Goal: Information Seeking & Learning: Find contact information

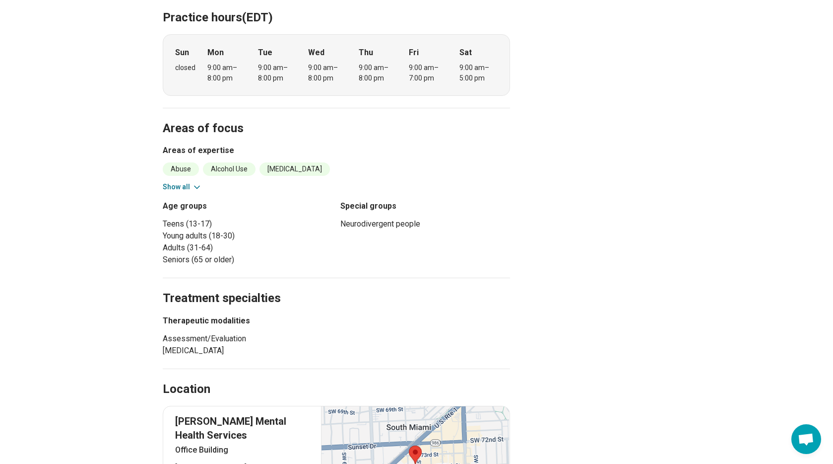
scroll to position [346, 0]
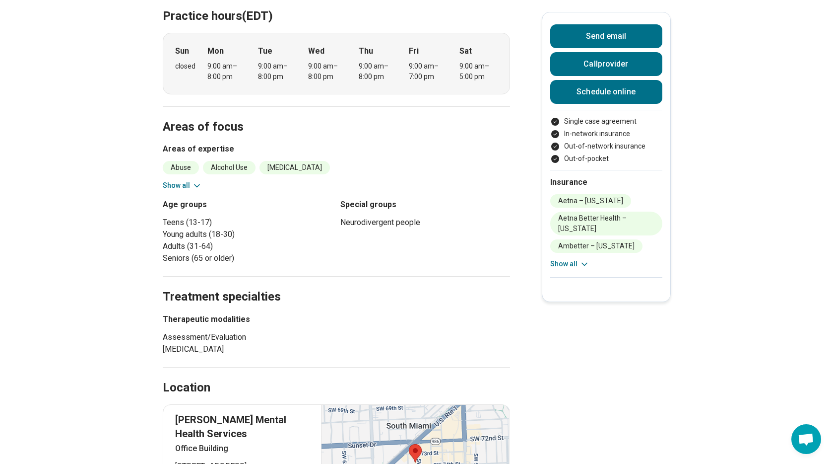
click at [189, 161] on div "Abuse Alcohol Use [MEDICAL_DATA] [MEDICAL_DATA] Anxiety [MEDICAL_DATA] ([MEDICA…" at bounding box center [336, 176] width 347 height 30
click at [199, 181] on icon at bounding box center [197, 186] width 10 height 10
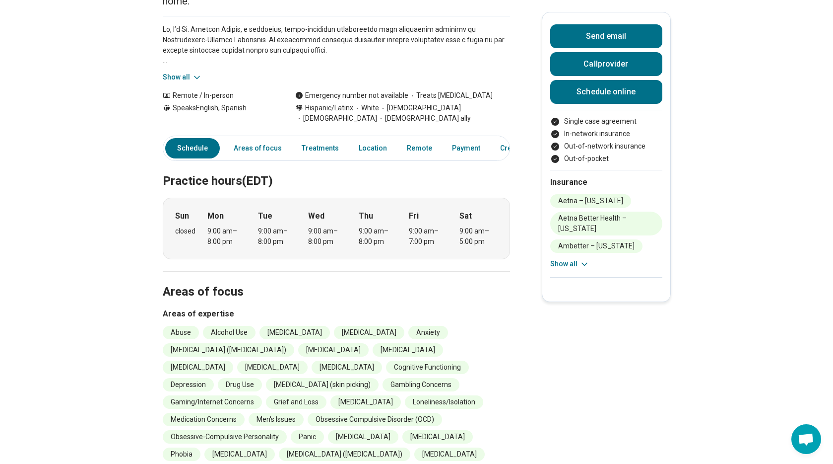
scroll to position [0, 0]
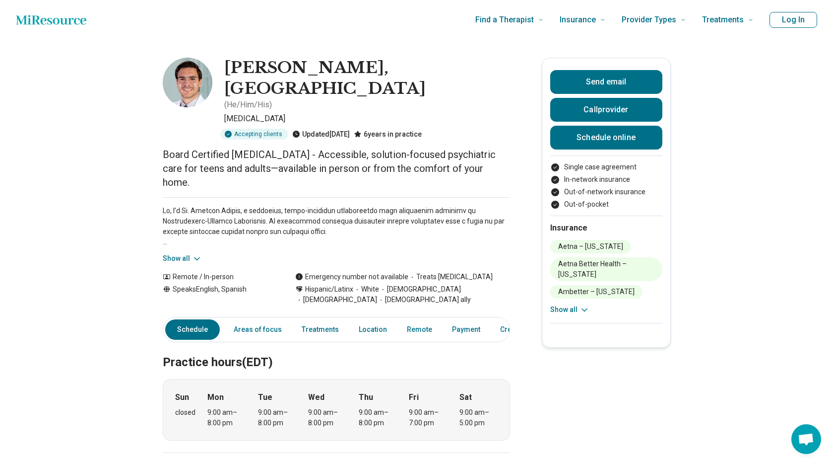
click at [193, 254] on icon at bounding box center [197, 259] width 10 height 10
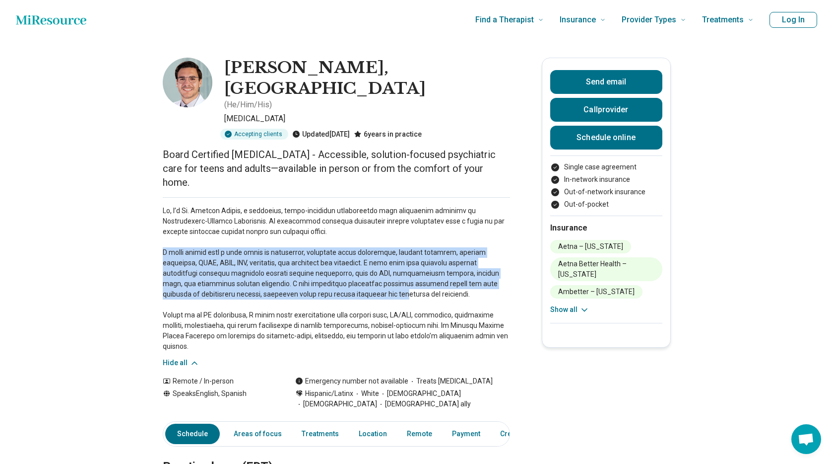
drag, startPoint x: 161, startPoint y: 202, endPoint x: 318, endPoint y: 247, distance: 163.5
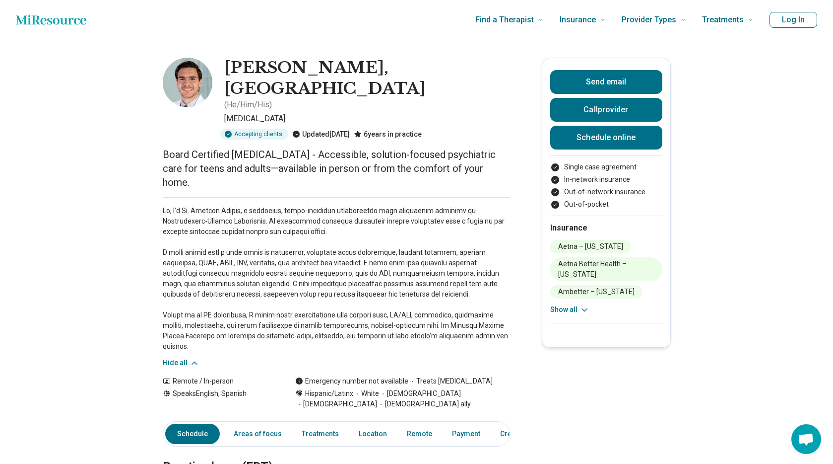
click at [336, 260] on p at bounding box center [336, 278] width 347 height 146
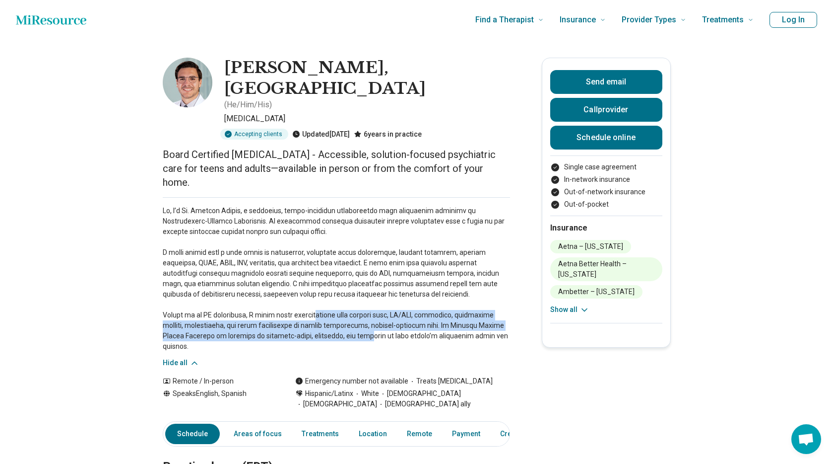
drag, startPoint x: 315, startPoint y: 269, endPoint x: 360, endPoint y: 286, distance: 48.6
click at [363, 286] on p at bounding box center [336, 278] width 347 height 146
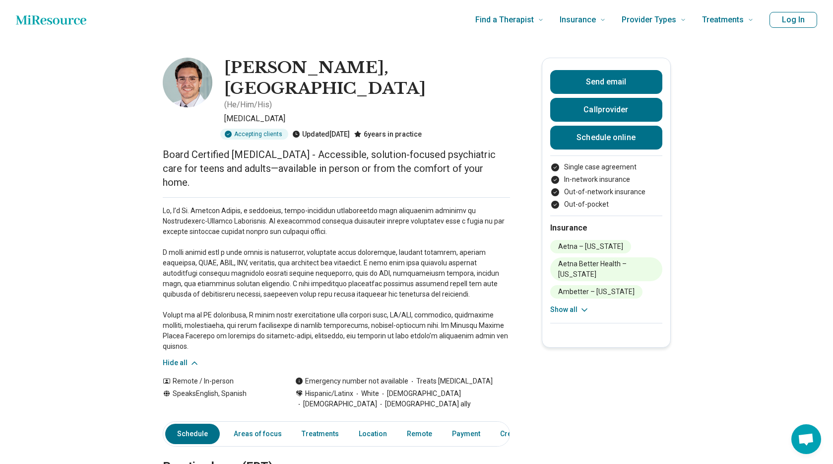
click at [409, 284] on p at bounding box center [336, 278] width 347 height 146
